Goal: Information Seeking & Learning: Learn about a topic

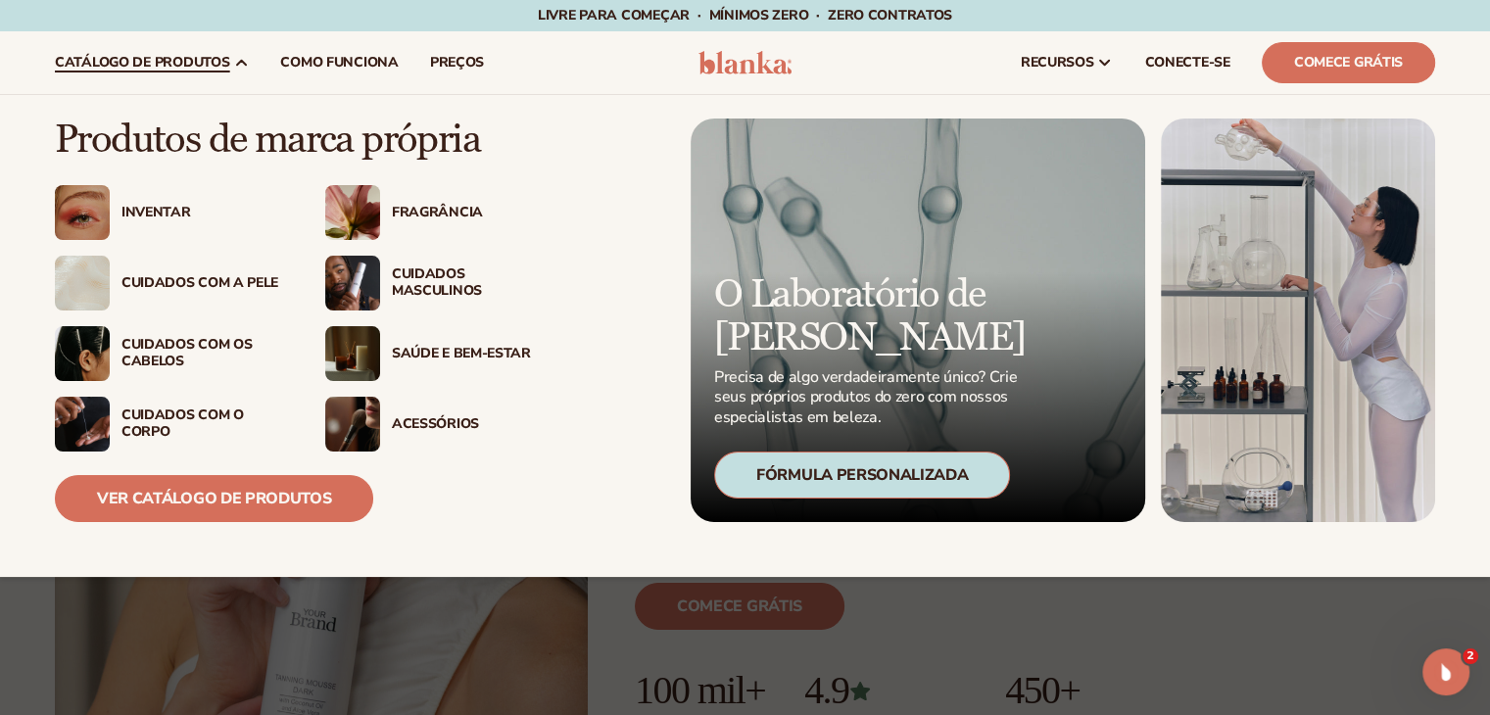
click at [178, 281] on font "Cuidados com a pele" at bounding box center [199, 282] width 157 height 19
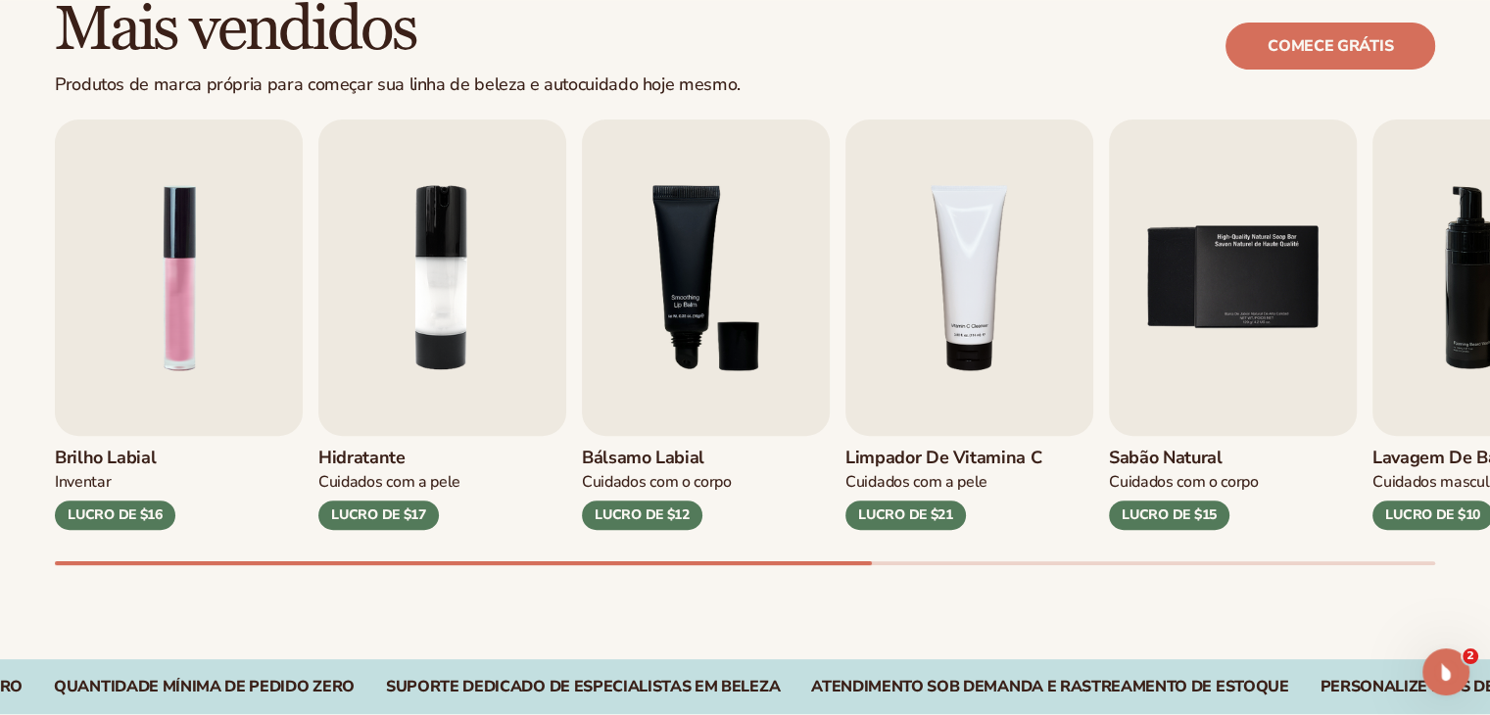
scroll to position [588, 0]
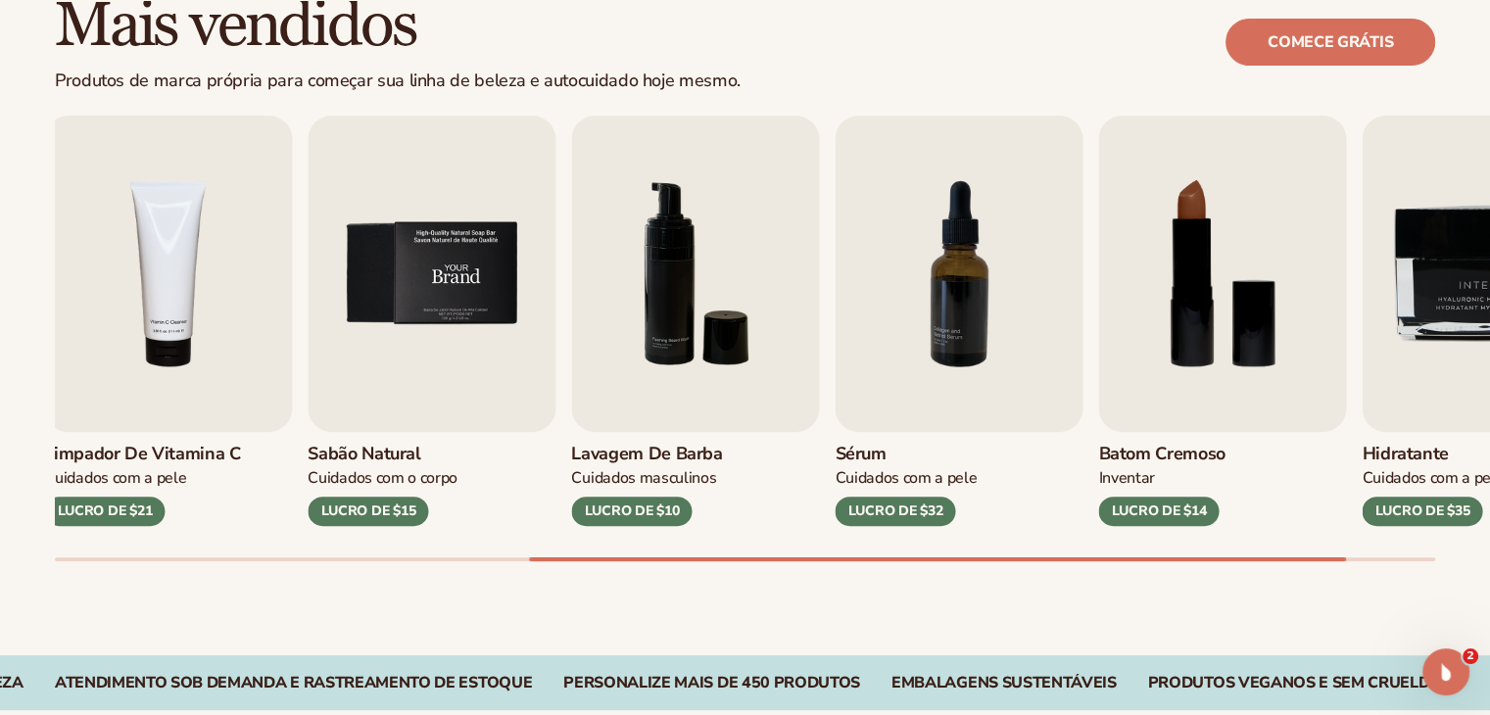
click at [478, 98] on div "Mais vendidos Produtos de marca própria para começar sua linha de beleza e auto…" at bounding box center [745, 296] width 1490 height 717
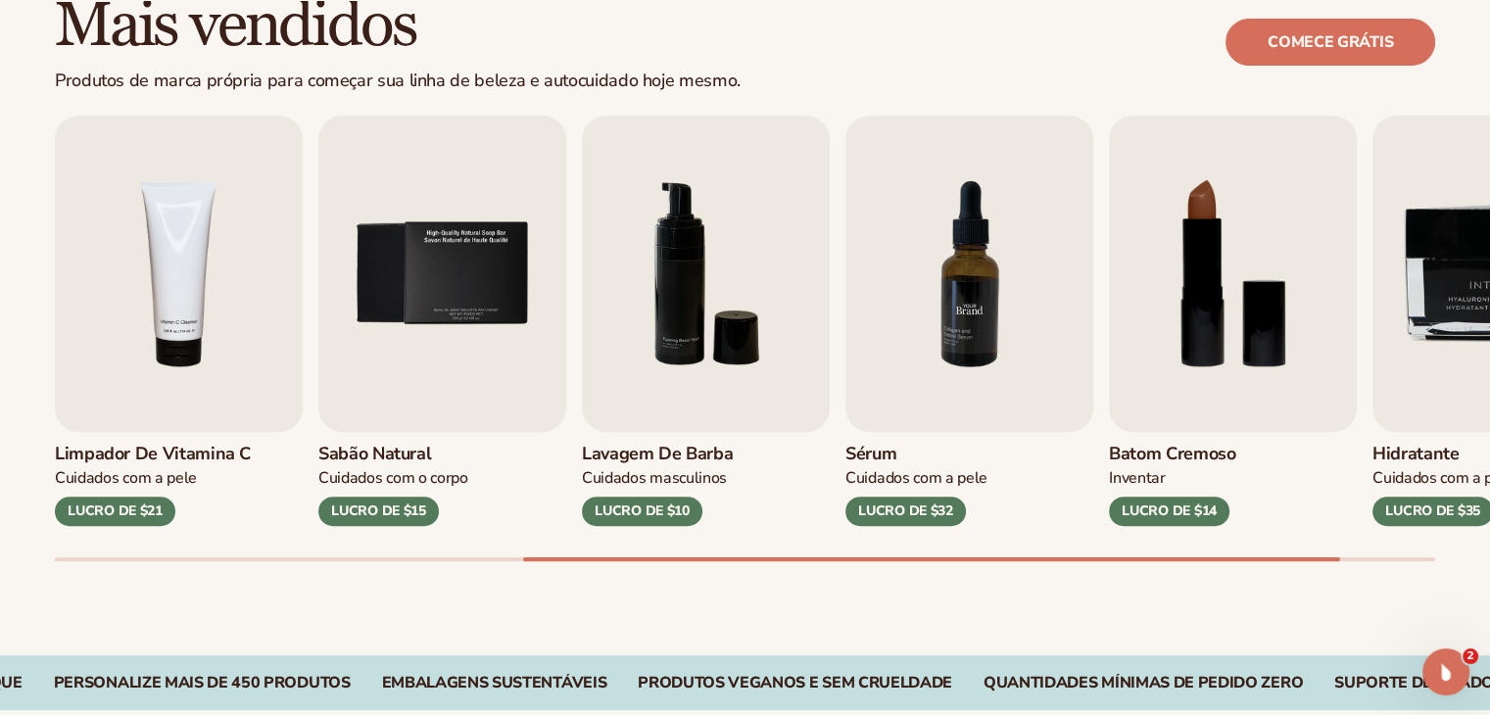
click at [930, 234] on img "7 / 9" at bounding box center [969, 274] width 248 height 316
click at [974, 283] on img "7 / 9" at bounding box center [969, 274] width 248 height 316
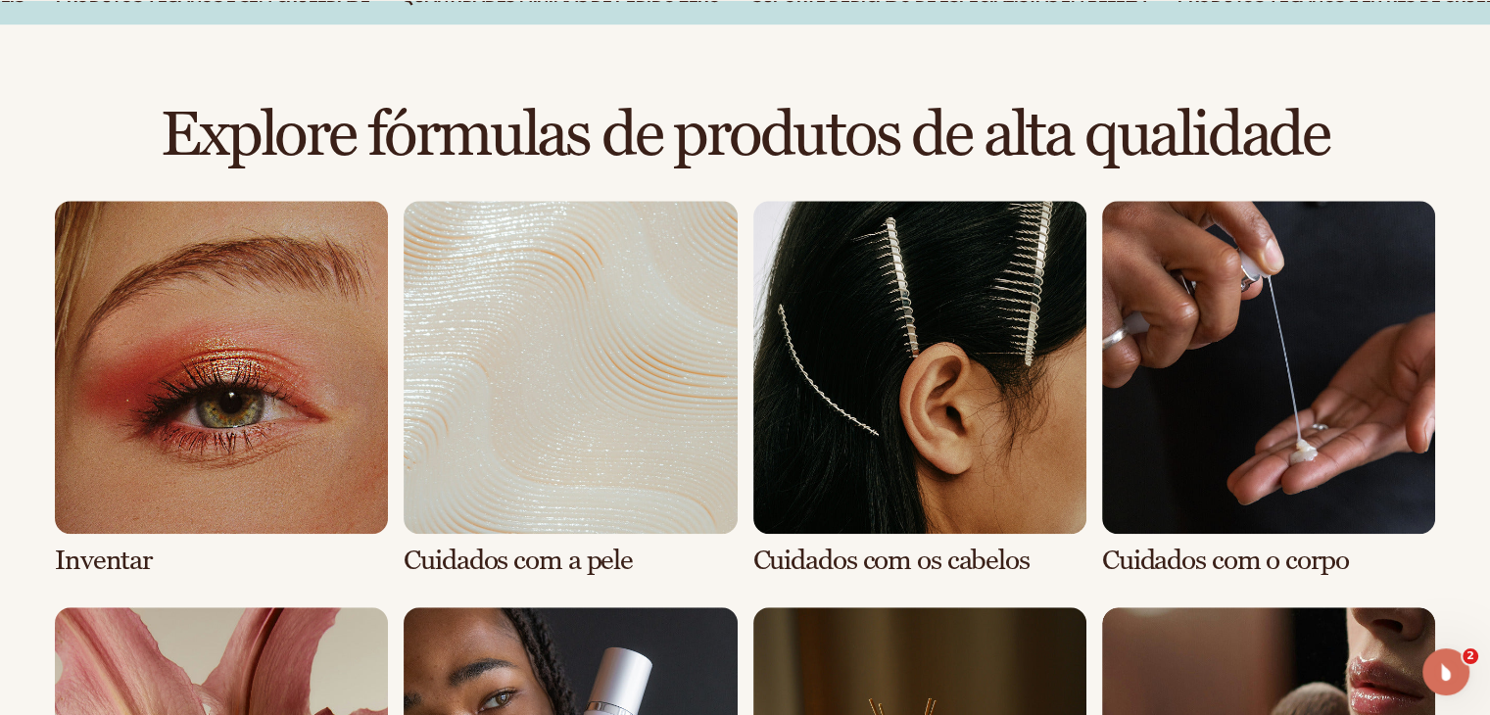
scroll to position [1861, 0]
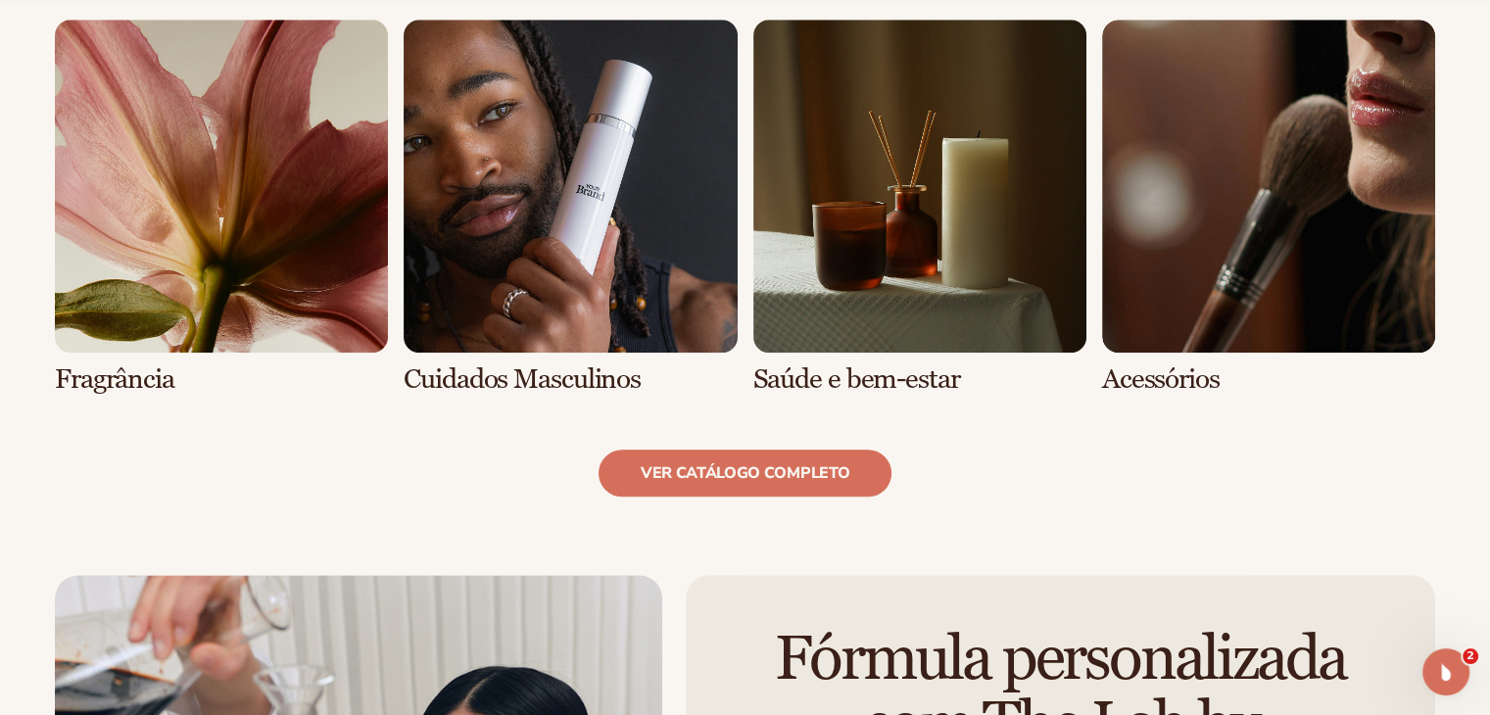
click at [1241, 217] on link "8/8" at bounding box center [1268, 207] width 333 height 375
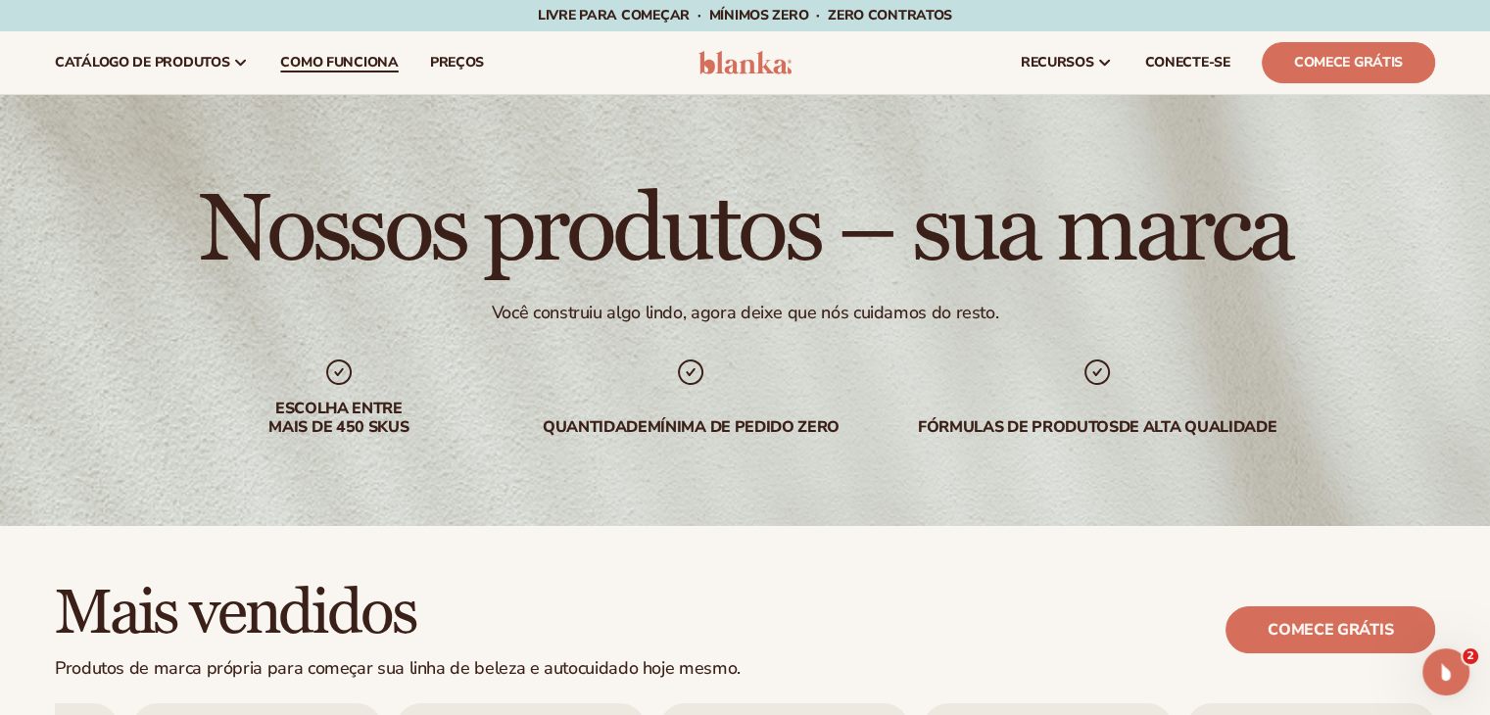
click at [363, 44] on link "Como funciona" at bounding box center [339, 62] width 149 height 63
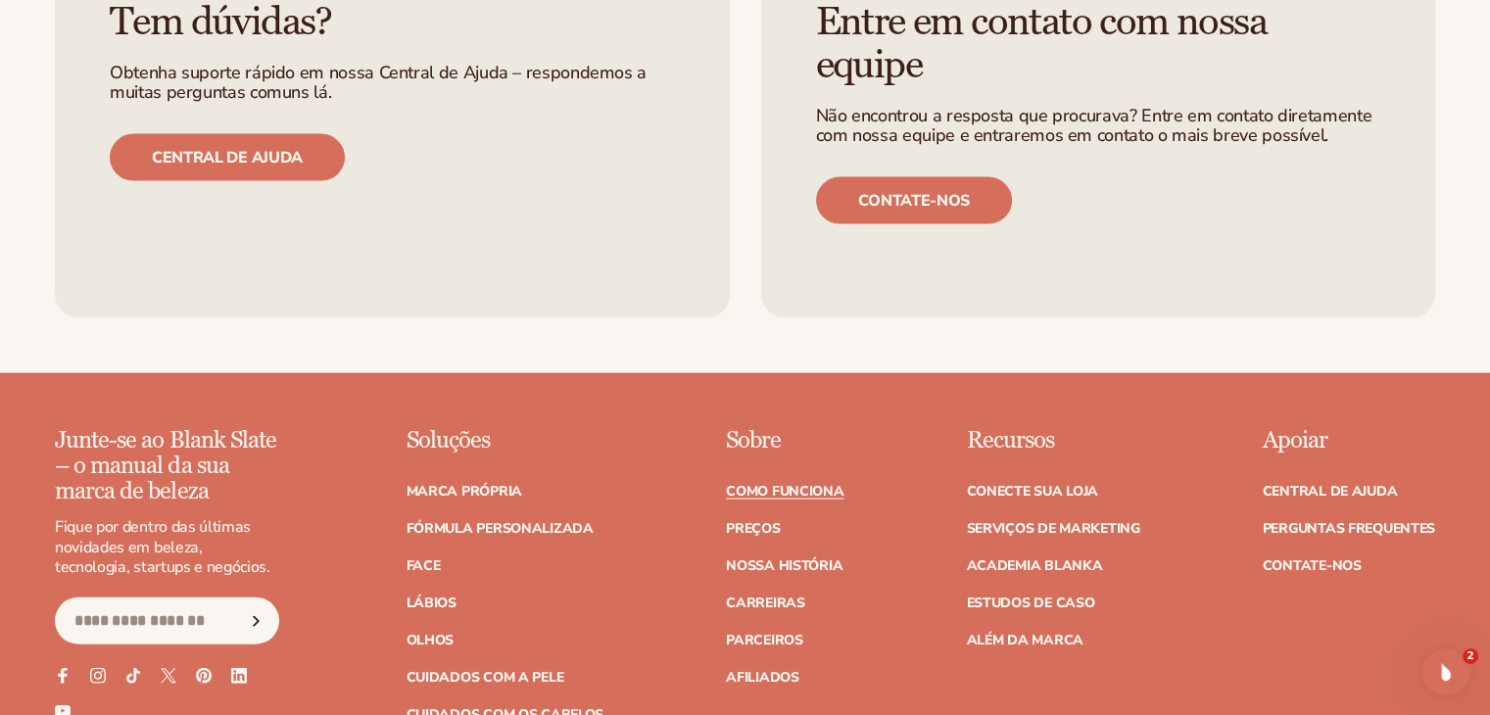
scroll to position [4405, 0]
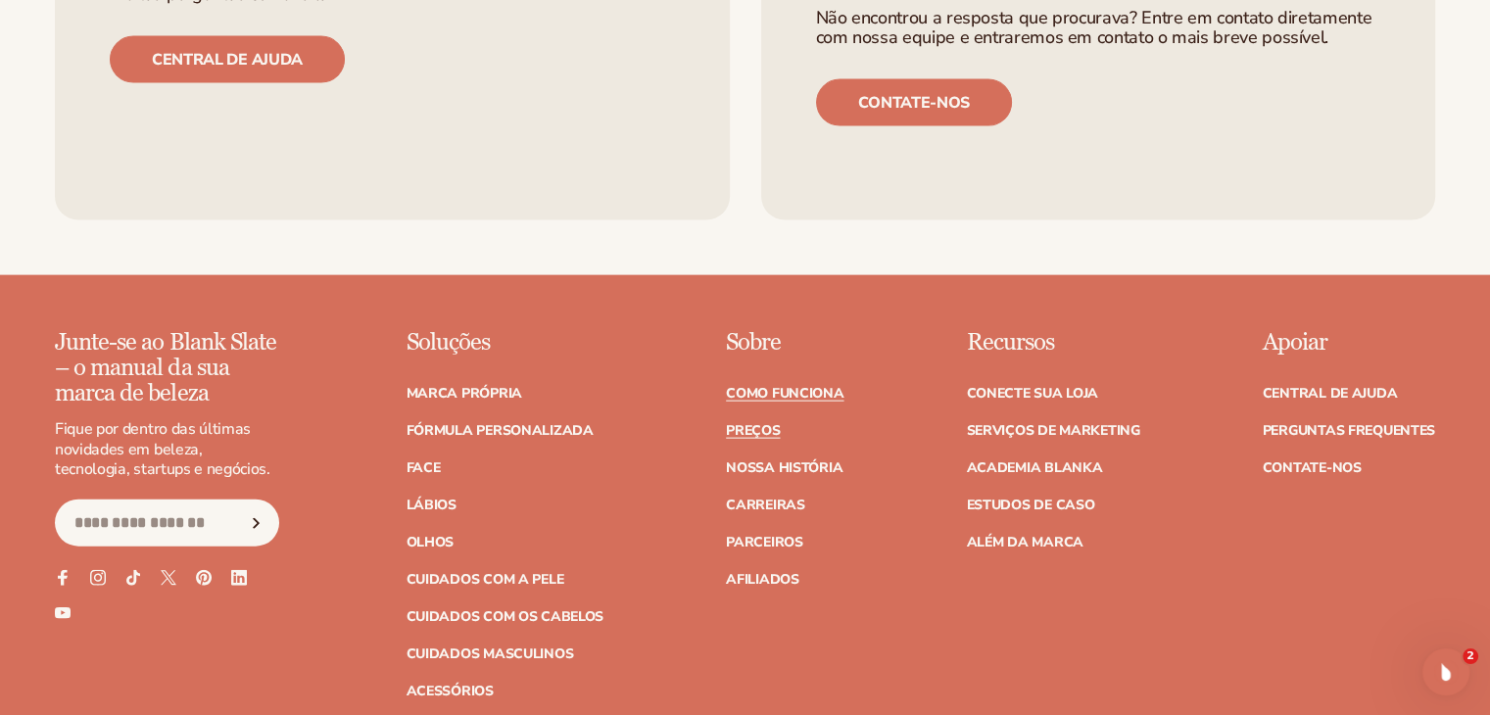
click at [762, 421] on font "Preços" at bounding box center [753, 430] width 54 height 19
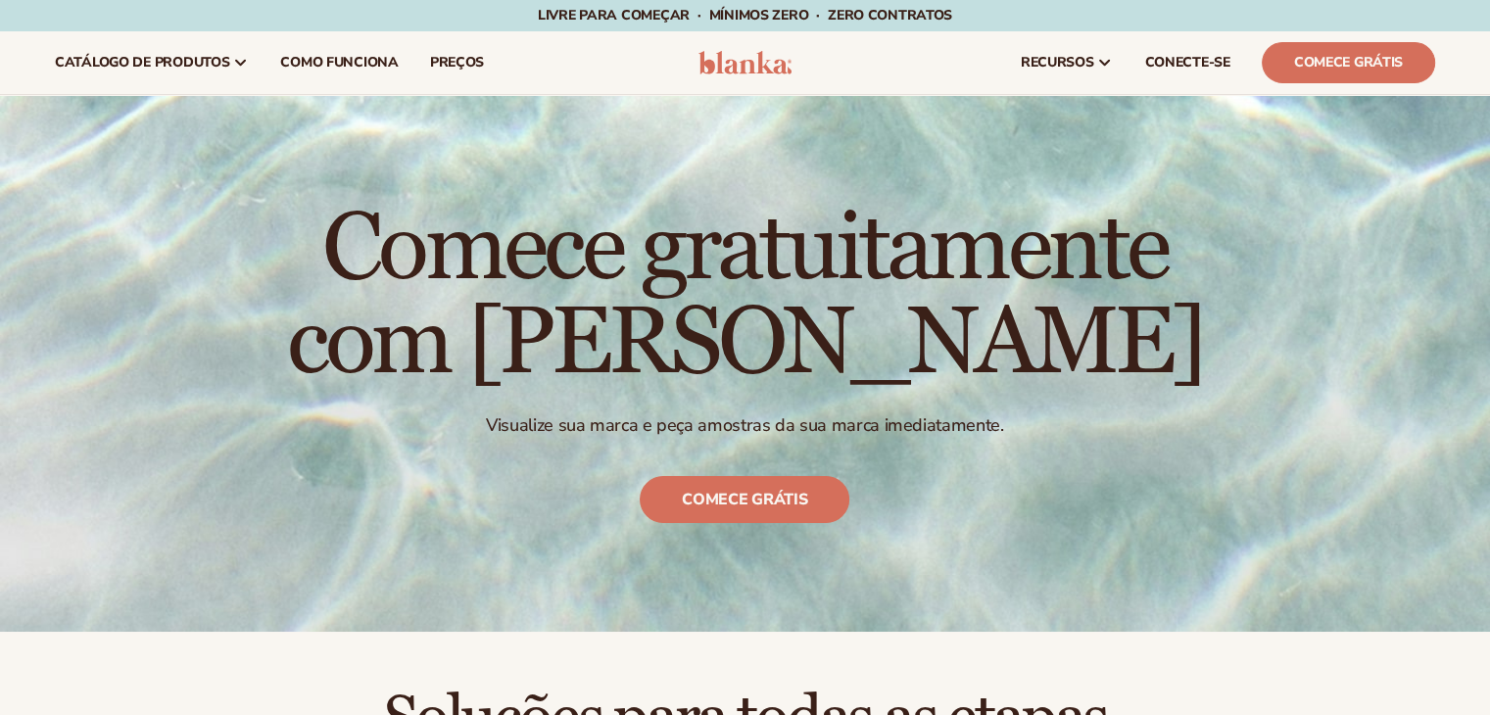
scroll to position [488, 0]
